Goal: Task Accomplishment & Management: Manage account settings

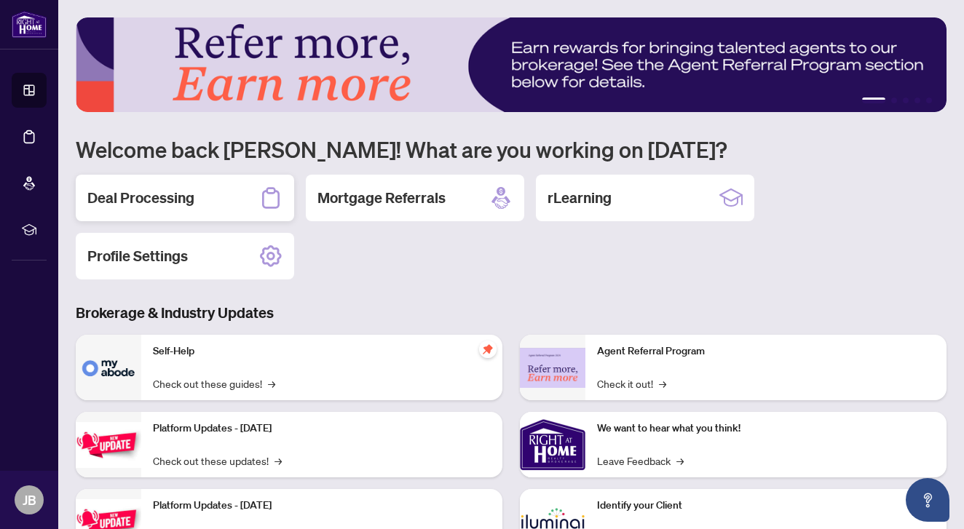
click at [140, 195] on h2 "Deal Processing" at bounding box center [140, 198] width 107 height 20
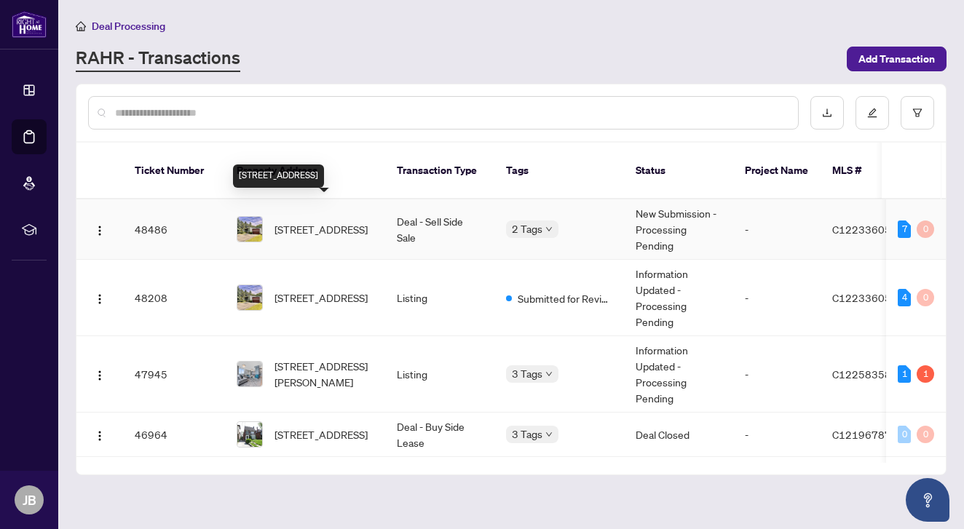
click at [306, 221] on span "1 Denmark Cres, Toronto, Ontario M2R 1J3, Canada" at bounding box center [320, 229] width 93 height 16
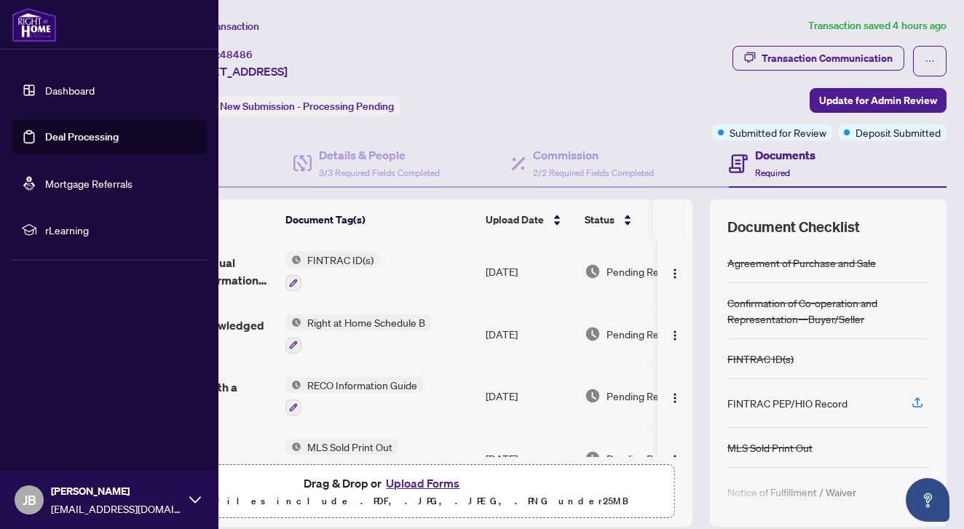
click at [60, 91] on link "Dashboard" at bounding box center [69, 90] width 49 height 13
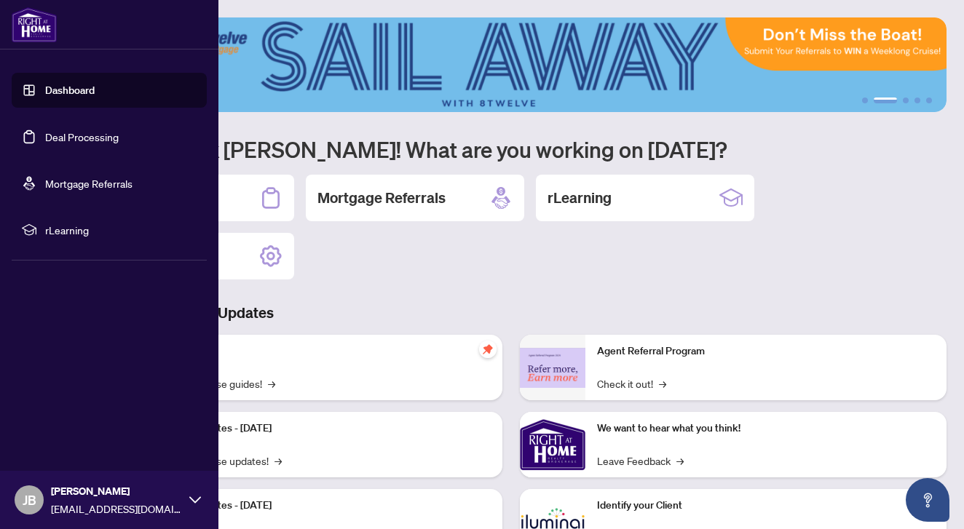
click at [71, 138] on link "Deal Processing" at bounding box center [82, 136] width 74 height 13
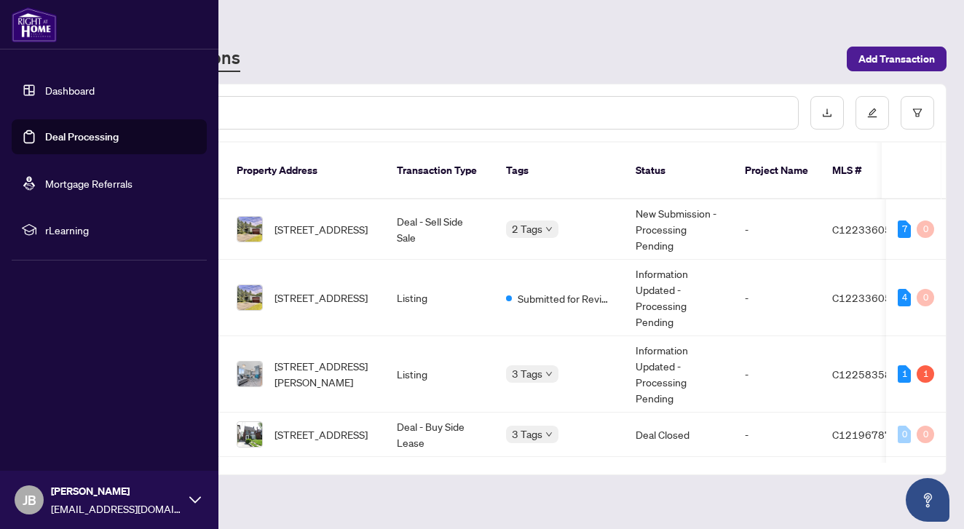
click at [71, 94] on link "Dashboard" at bounding box center [69, 90] width 49 height 13
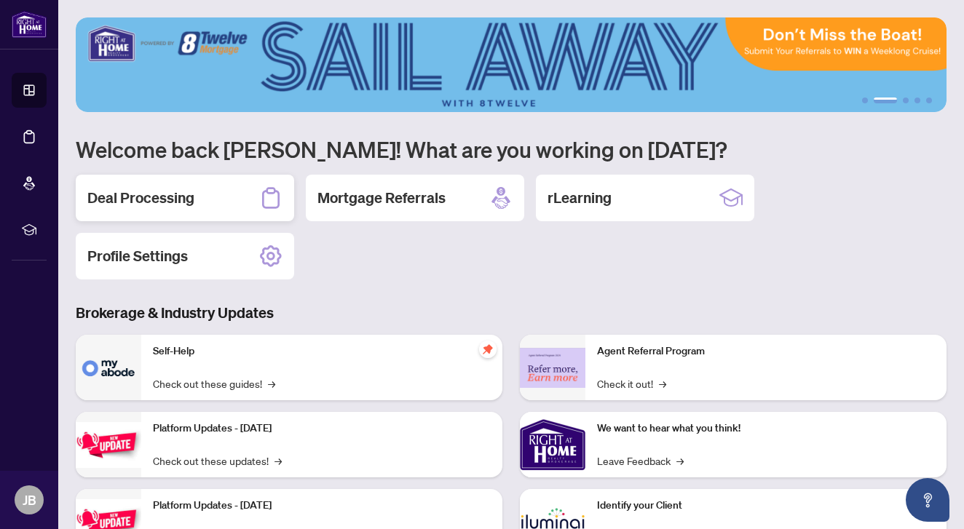
click at [194, 189] on div "Deal Processing" at bounding box center [185, 198] width 218 height 47
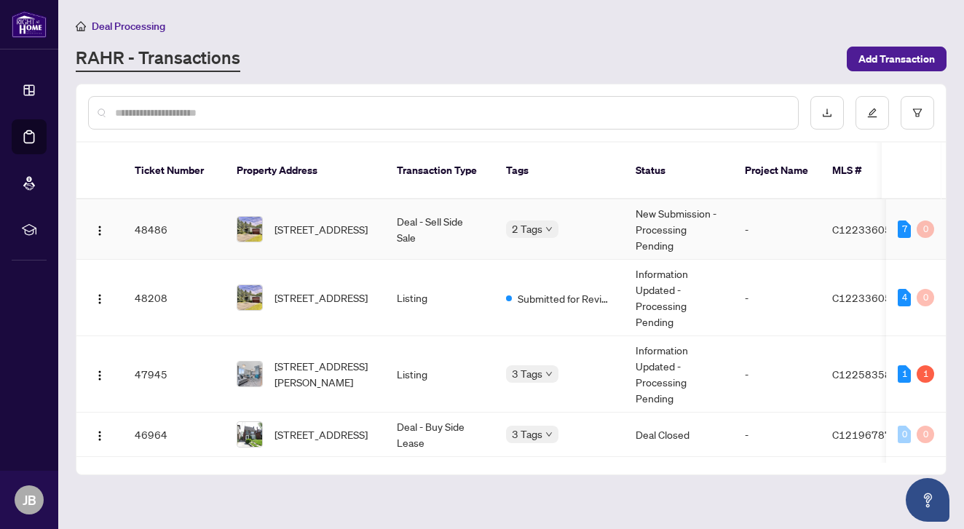
click at [433, 206] on td "Deal - Sell Side Sale" at bounding box center [439, 229] width 109 height 60
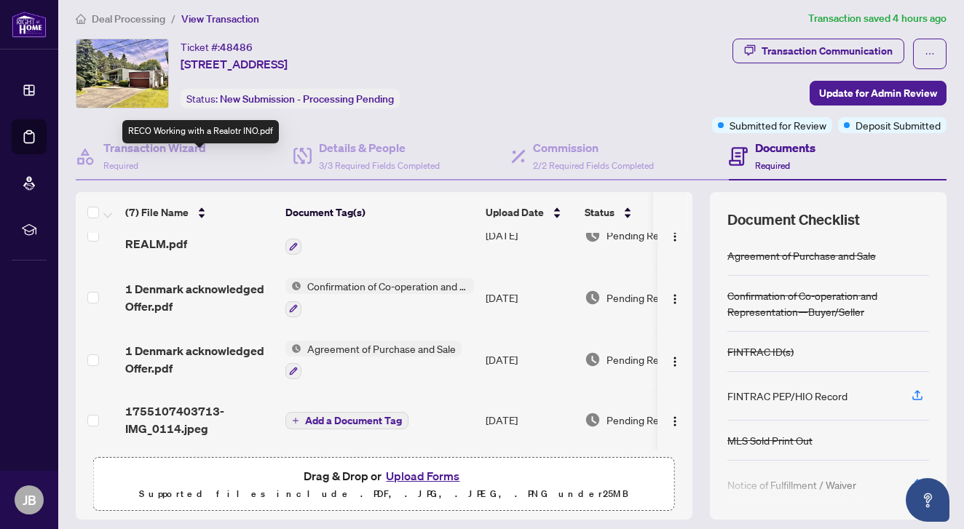
scroll to position [218, 0]
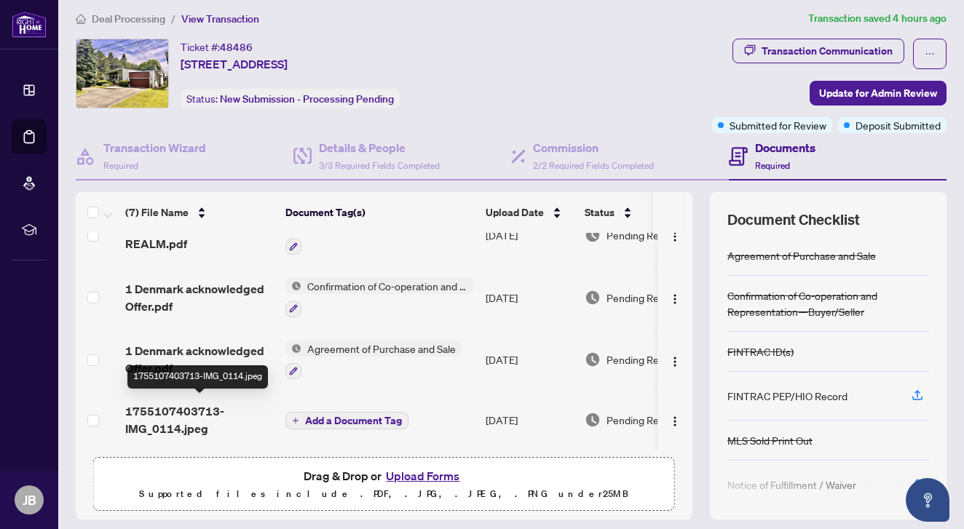
click at [151, 403] on span "1755107403713-IMG_0114.jpeg" at bounding box center [199, 420] width 148 height 35
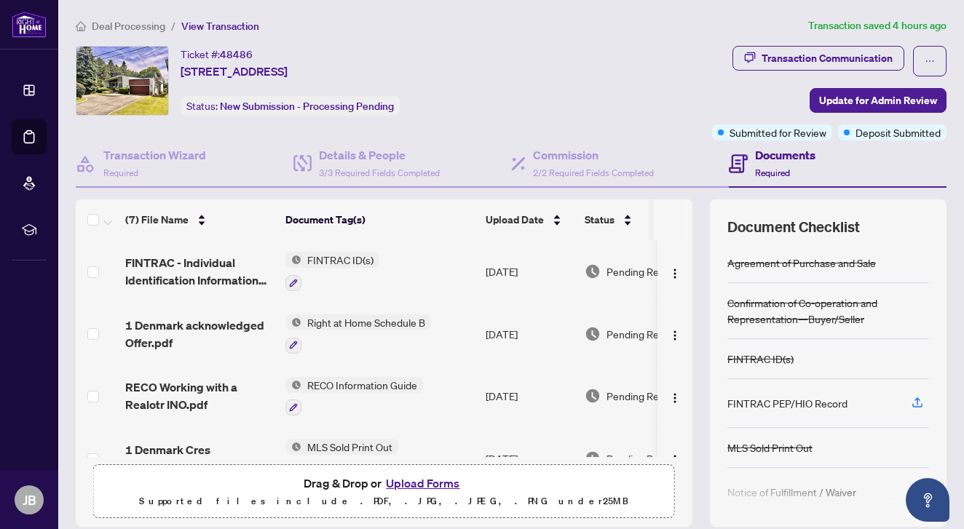
scroll to position [-1, 0]
